Goal: Find specific page/section: Find specific page/section

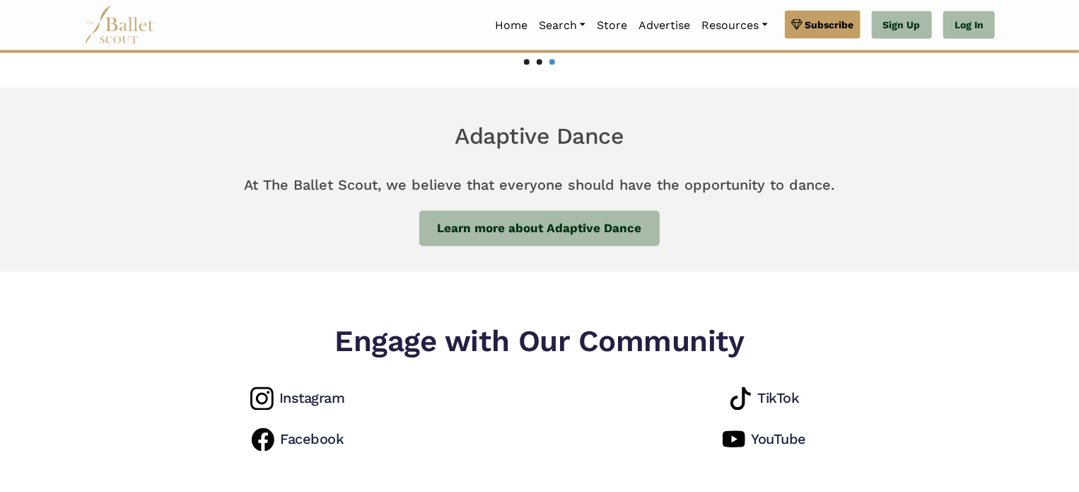
scroll to position [1019, 0]
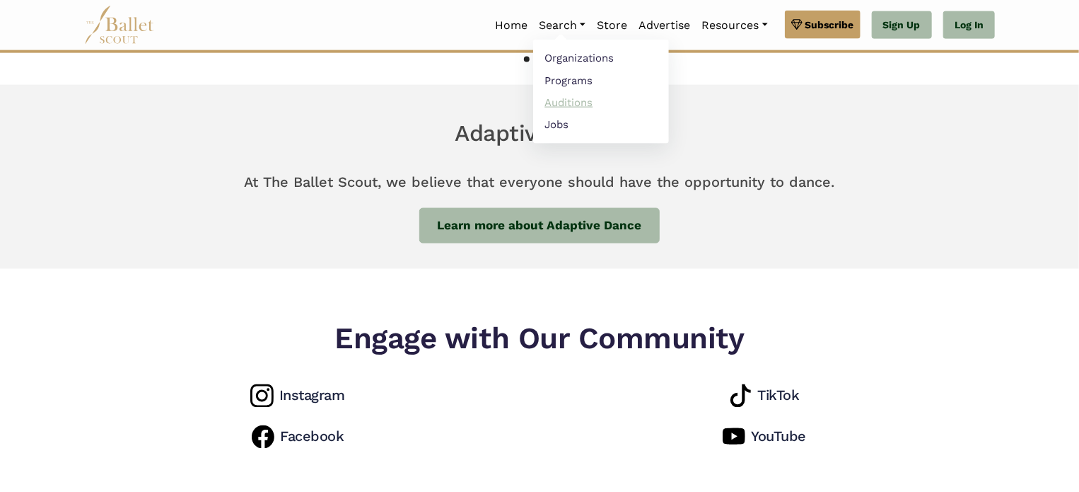
click at [550, 103] on link "Auditions" at bounding box center [601, 102] width 136 height 22
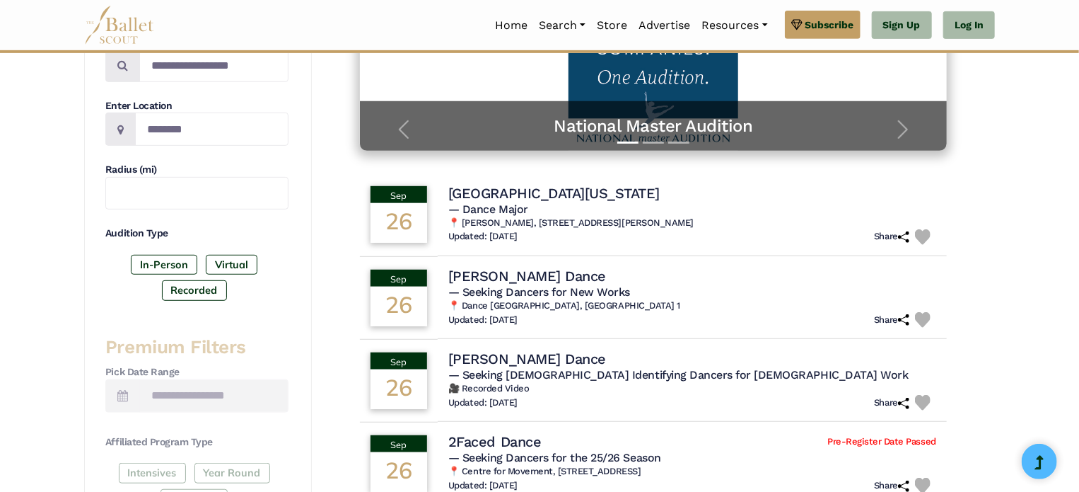
scroll to position [255, 0]
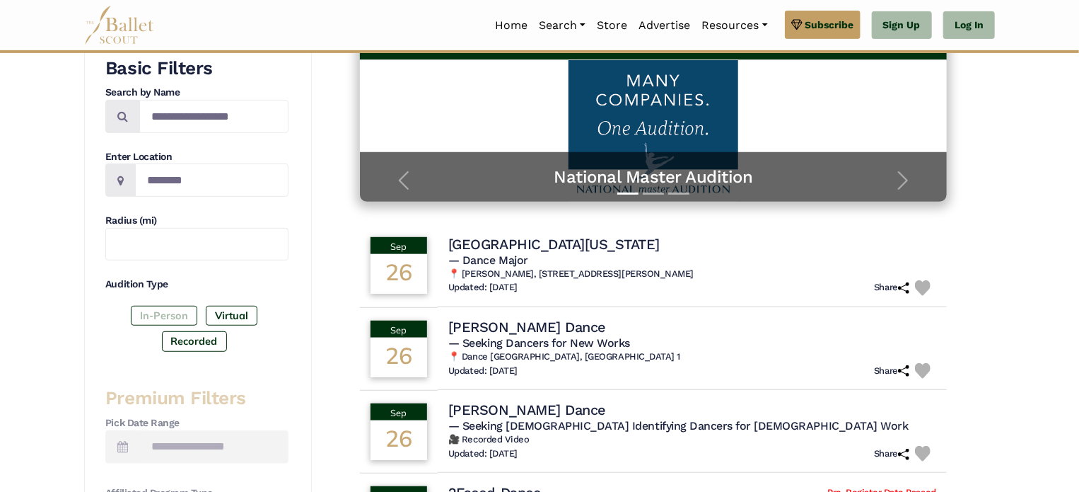
click at [158, 313] on label "In-Person" at bounding box center [164, 316] width 66 height 20
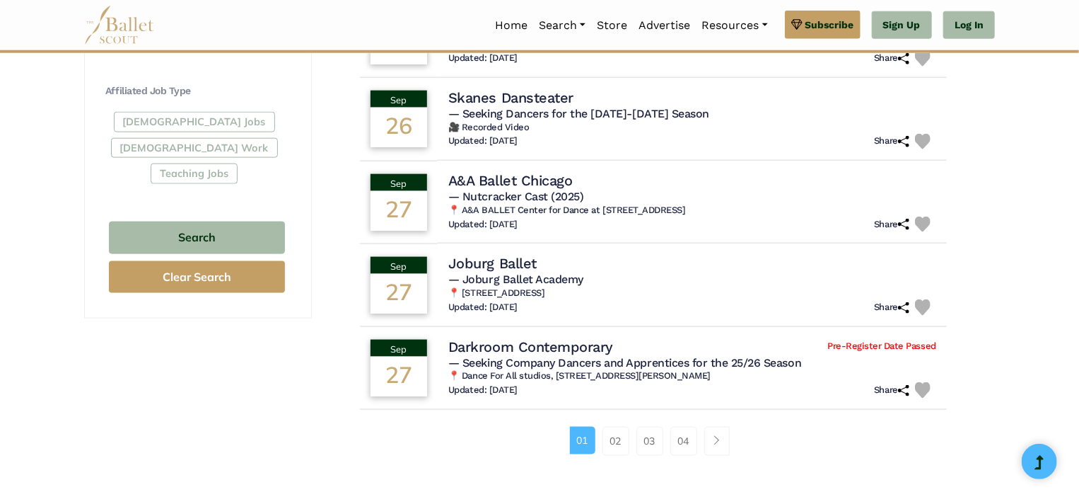
scroll to position [828, 0]
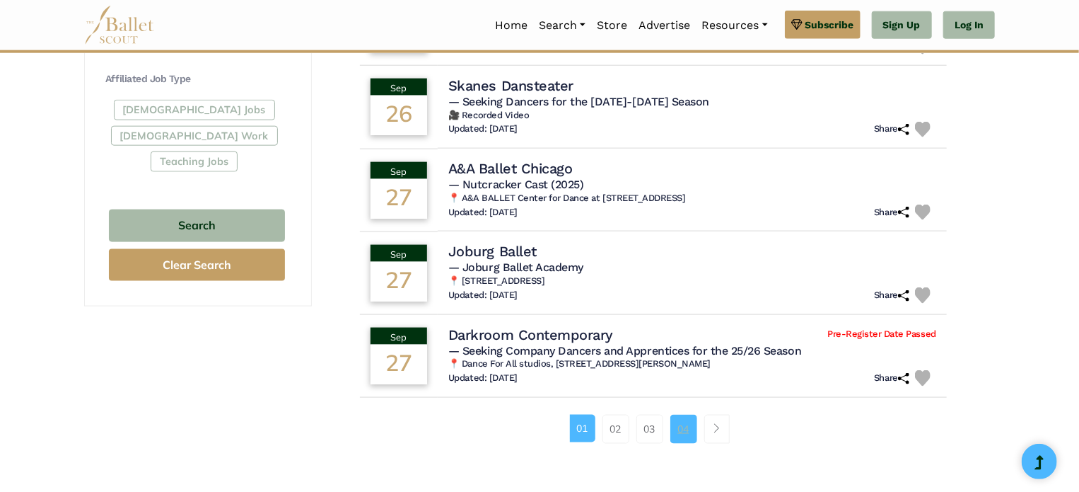
click at [685, 432] on link "04" at bounding box center [684, 428] width 27 height 28
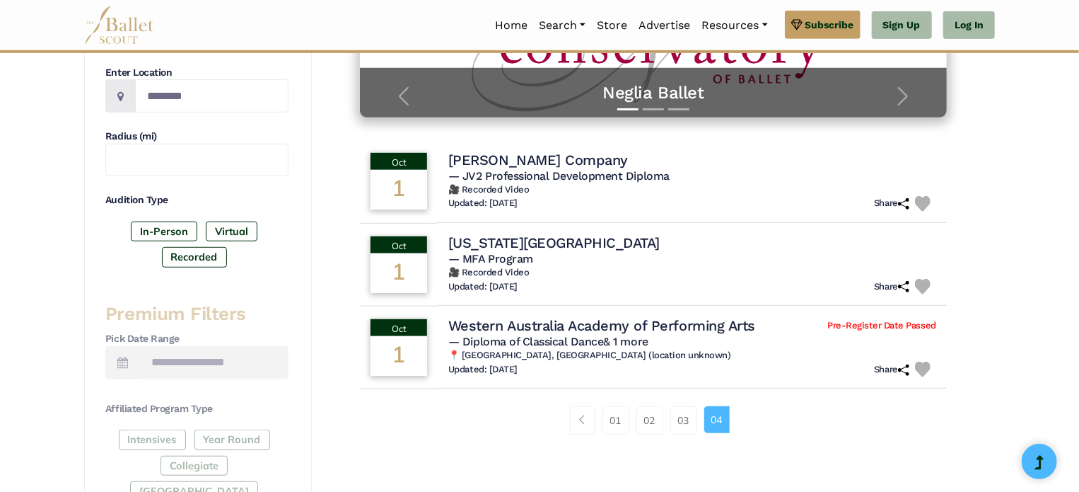
scroll to position [311, 0]
